Goal: Information Seeking & Learning: Learn about a topic

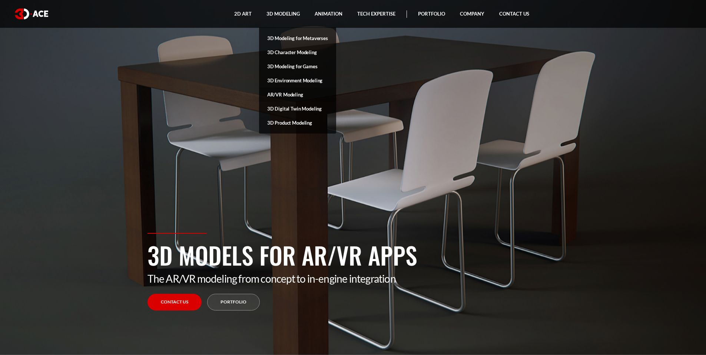
click at [284, 93] on link "AR/VR Modeling" at bounding box center [297, 94] width 77 height 14
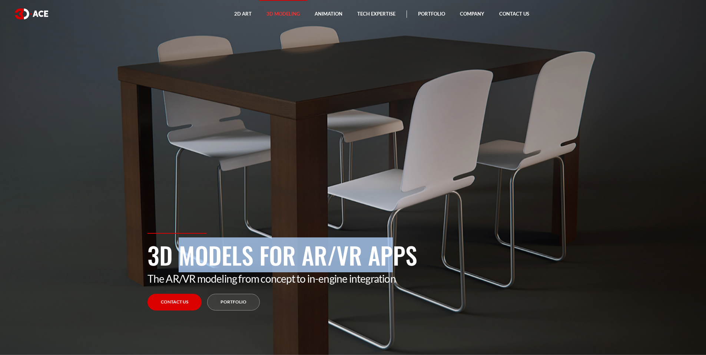
drag, startPoint x: 149, startPoint y: 251, endPoint x: 362, endPoint y: 255, distance: 213.5
click at [362, 255] on h1 "3D Models for AR/VR Apps" at bounding box center [353, 254] width 411 height 35
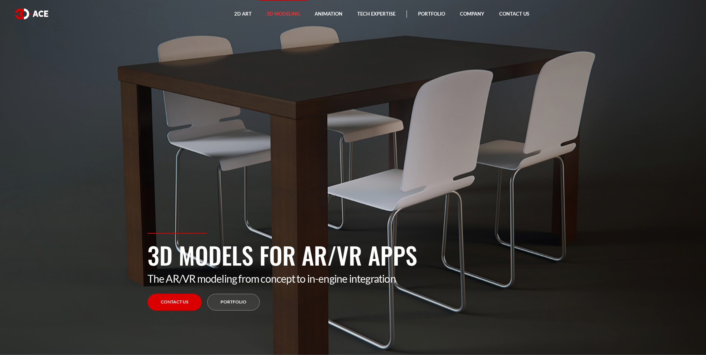
click at [439, 238] on h1 "3D Models for AR/VR Apps" at bounding box center [353, 254] width 411 height 35
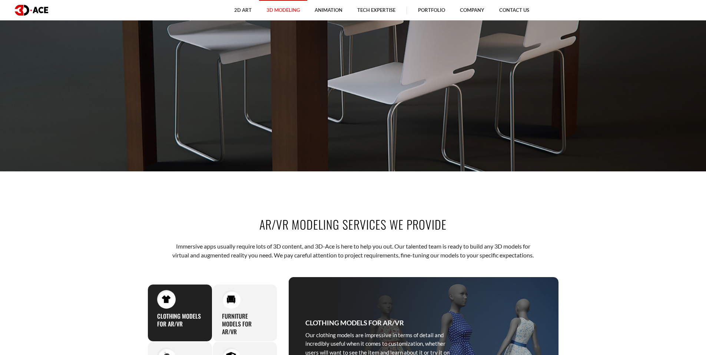
scroll to position [198, 0]
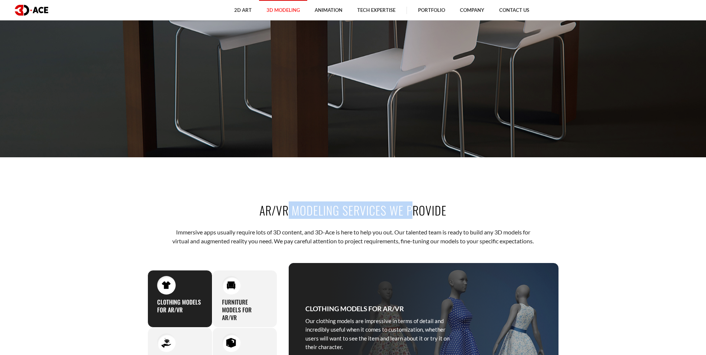
drag, startPoint x: 261, startPoint y: 212, endPoint x: 385, endPoint y: 215, distance: 124.6
click at [385, 215] on h2 "AR/VR Modeling Services We Provide" at bounding box center [353, 210] width 411 height 17
copy h2 "AR/VR Modeling Services"
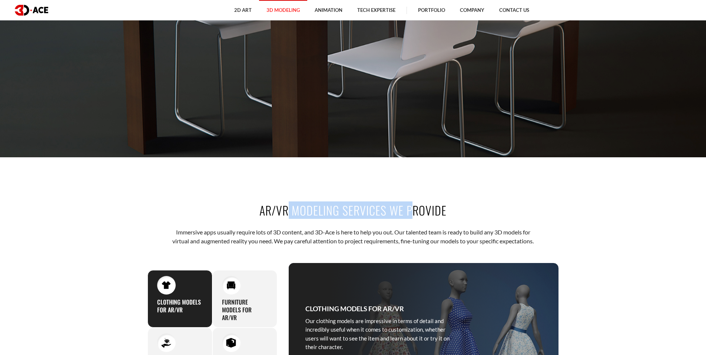
scroll to position [0, 0]
